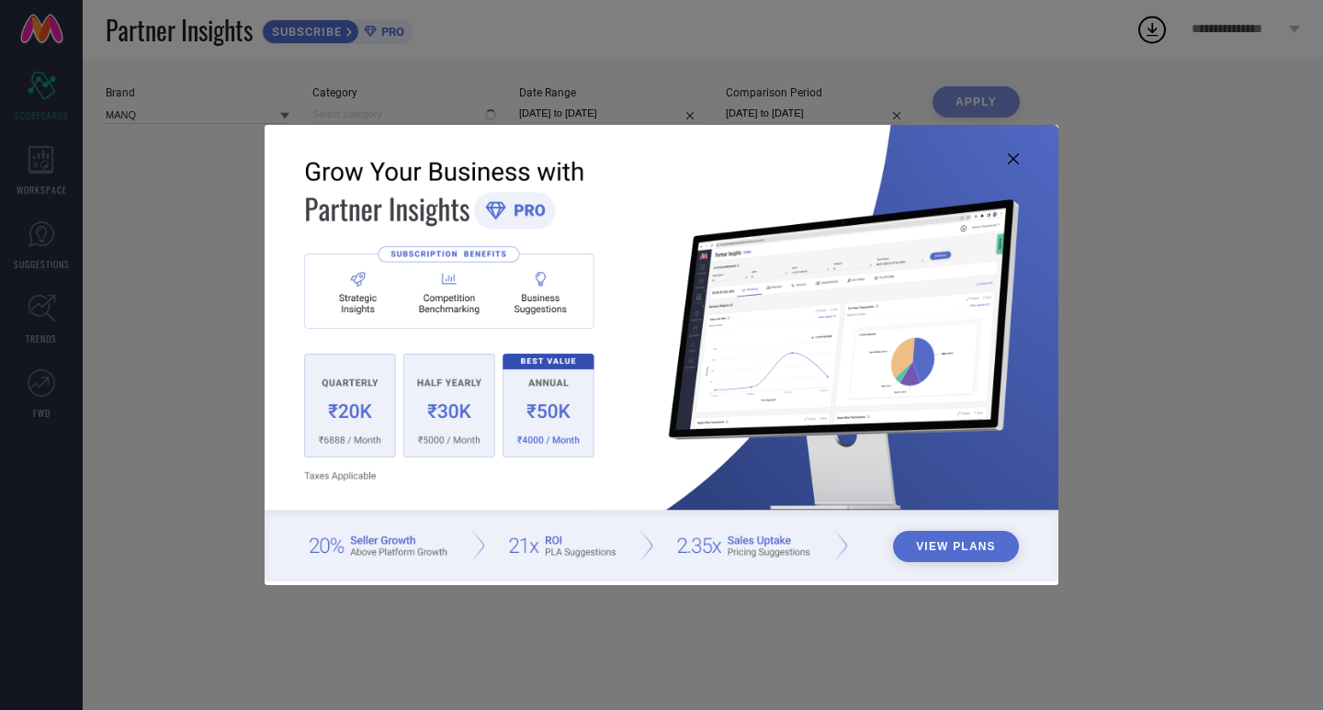
type input "All"
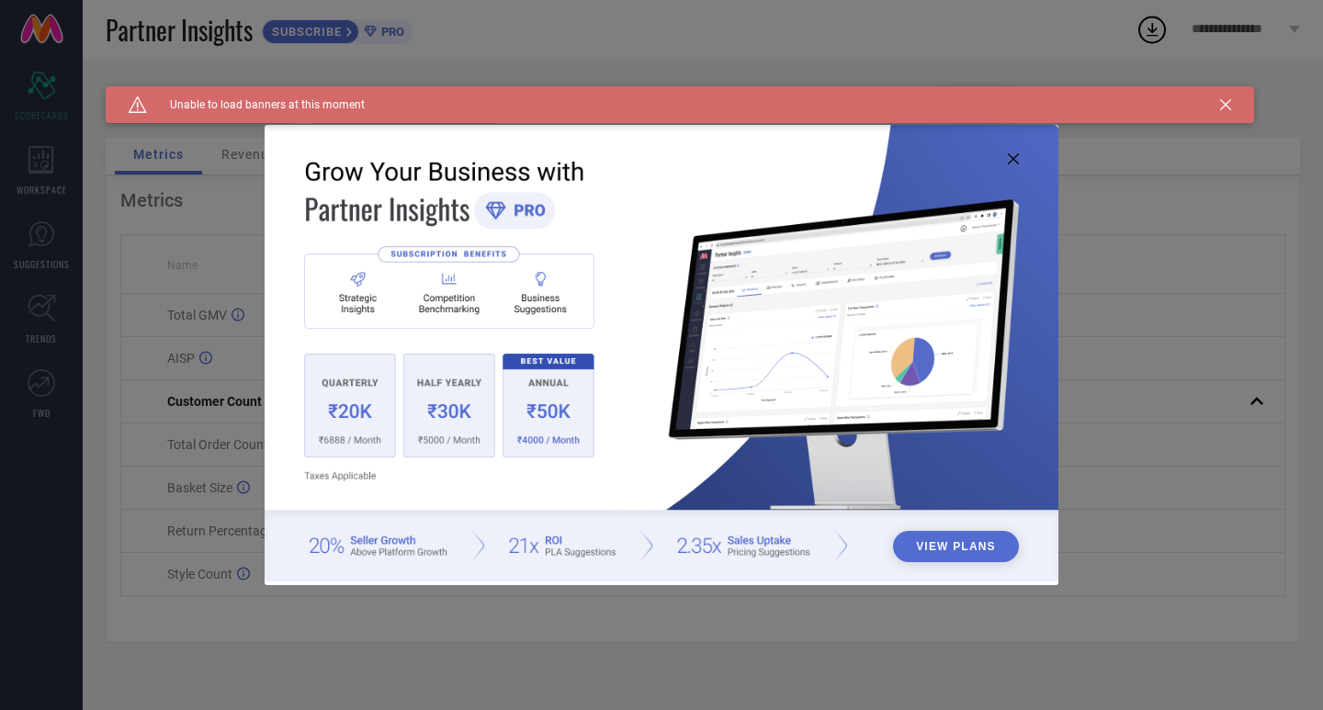
click at [1206, 101] on div "Caution Created with Sketch. Unable to load banners at this moment" at bounding box center [680, 104] width 1149 height 37
click at [1217, 102] on div "Caution Created with Sketch. Unable to load banners at this moment" at bounding box center [680, 104] width 1149 height 37
click at [1221, 103] on icon at bounding box center [1225, 104] width 11 height 11
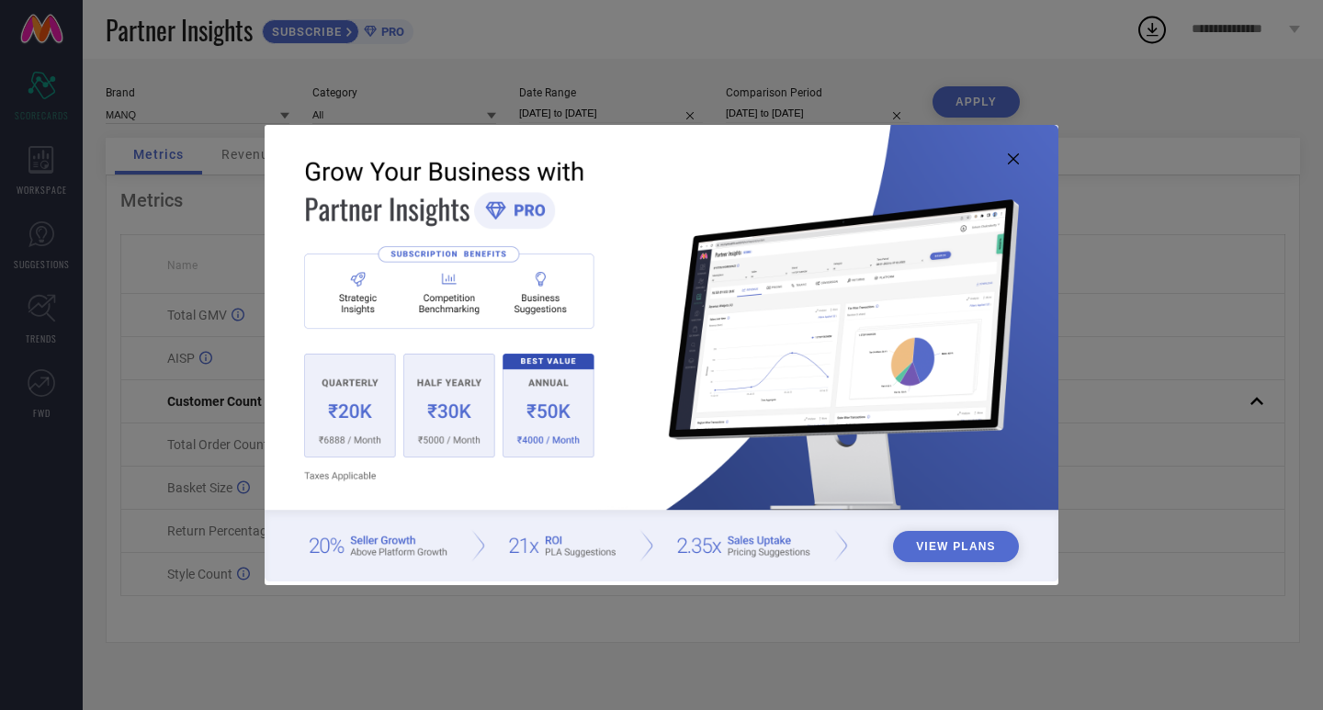
click at [1015, 164] on img at bounding box center [662, 353] width 794 height 457
click at [1015, 162] on icon at bounding box center [1013, 158] width 11 height 11
